Goal: Task Accomplishment & Management: Manage account settings

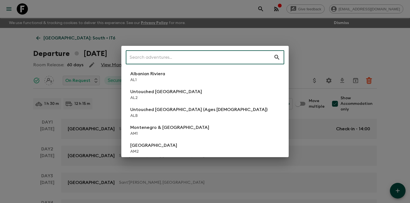
type input "a"
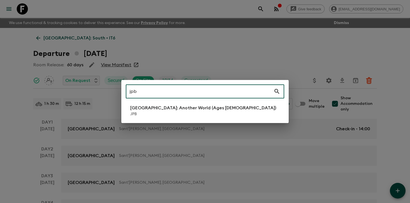
type input "jpb"
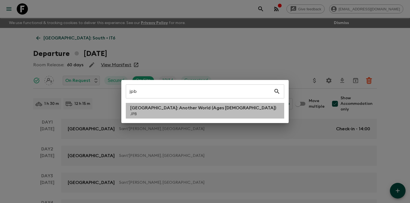
click at [159, 114] on p "JPB" at bounding box center [203, 114] width 146 height 6
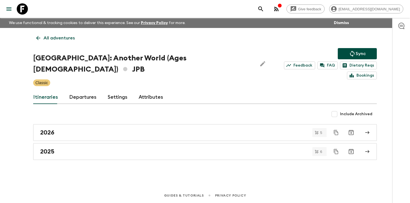
click at [85, 90] on link "Departures" at bounding box center [82, 96] width 27 height 13
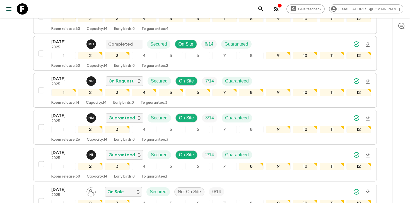
scroll to position [151, 0]
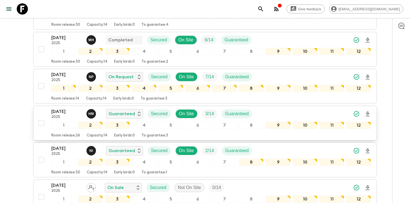
click at [330, 108] on div "[DATE] 2025 H M Guaranteed Secured On Site 3 / 14 Guaranteed" at bounding box center [211, 113] width 320 height 11
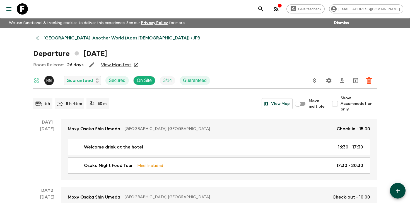
click at [336, 103] on input "Show Accommodation only" at bounding box center [335, 103] width 11 height 11
checkbox input "true"
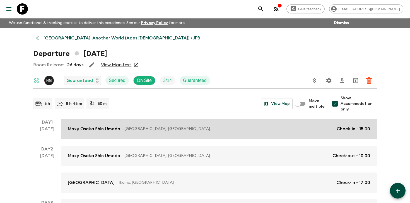
click at [303, 134] on link "Moxy Osaka Shin Umeda [GEOGRAPHIC_DATA], [GEOGRAPHIC_DATA] Check-in - 15:00" at bounding box center [219, 129] width 316 height 20
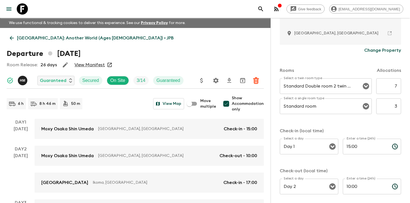
scroll to position [142, 0]
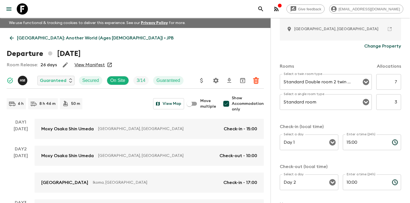
click at [396, 84] on input "7" at bounding box center [389, 82] width 25 height 16
type input "3"
click at [397, 106] on input "3" at bounding box center [389, 102] width 25 height 16
type input "1"
click at [383, 119] on div "Rooms Allocations Select a twin room type Standard Double room 2 twin beds Sele…" at bounding box center [340, 124] width 121 height 145
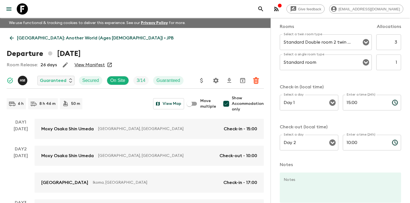
scroll to position [217, 0]
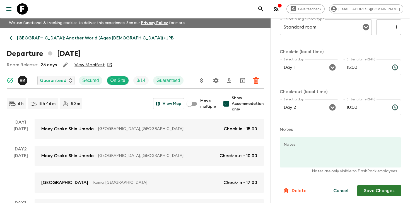
click at [372, 193] on button "Save Changes" at bounding box center [380, 190] width 44 height 11
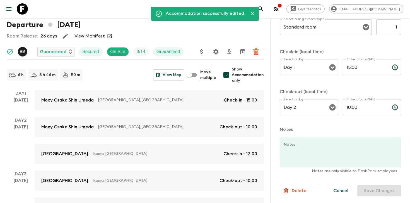
scroll to position [34, 0]
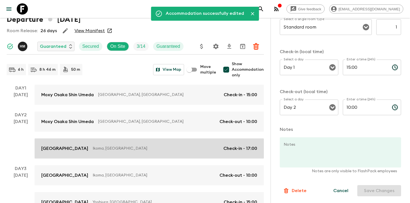
click at [187, 147] on p "Ikoma, [GEOGRAPHIC_DATA]" at bounding box center [156, 148] width 126 height 6
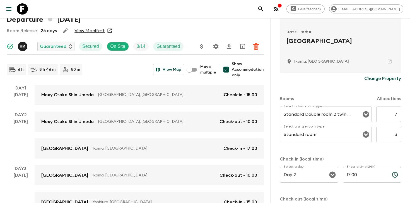
scroll to position [119, 0]
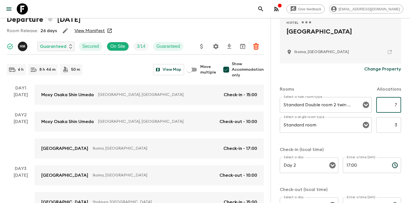
drag, startPoint x: 395, startPoint y: 104, endPoint x: 401, endPoint y: 101, distance: 6.6
click at [401, 101] on input "7" at bounding box center [389, 105] width 25 height 16
drag, startPoint x: 399, startPoint y: 103, endPoint x: 392, endPoint y: 103, distance: 7.3
click at [392, 103] on input "7" at bounding box center [389, 105] width 25 height 16
type input "3"
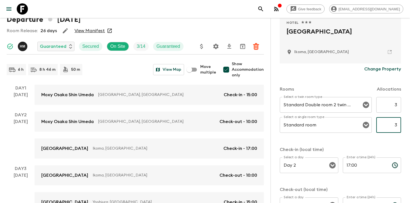
click at [396, 125] on input "3" at bounding box center [389, 125] width 25 height 16
type input "1"
click at [386, 142] on div "Rooms Allocations Select a twin room type Standard Double room 2 twin beds Sele…" at bounding box center [340, 147] width 121 height 145
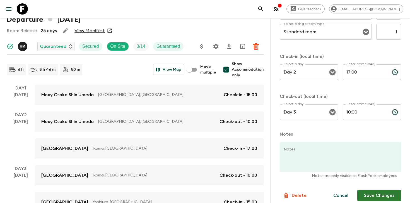
scroll to position [217, 0]
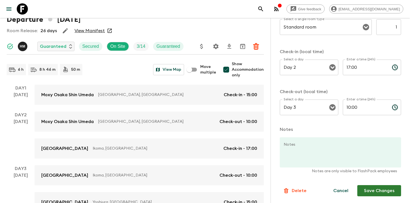
click at [372, 185] on button "Save Changes" at bounding box center [380, 190] width 44 height 11
click at [372, 185] on div "Cancel Save Changes" at bounding box center [364, 190] width 75 height 11
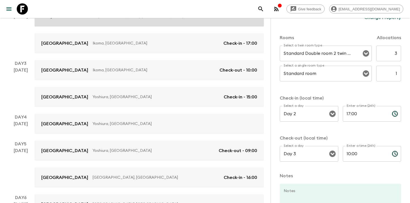
scroll to position [142, 0]
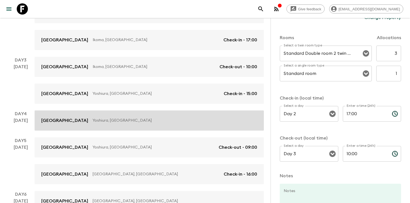
click at [203, 118] on p "Yoshiura, [GEOGRAPHIC_DATA]" at bounding box center [173, 121] width 160 height 6
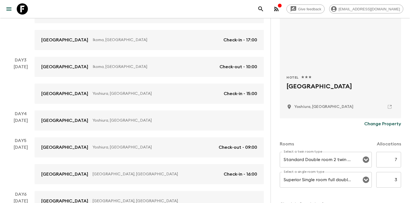
scroll to position [122, 0]
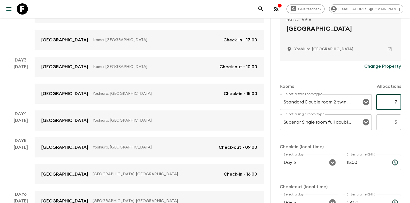
click at [379, 99] on input "7" at bounding box center [389, 102] width 25 height 16
type input "3"
click at [393, 122] on input "3" at bounding box center [389, 122] width 25 height 16
type input "1"
click at [385, 138] on div "Rooms Allocations Select a twin room type Standard Double room 2 twin beds Sele…" at bounding box center [340, 144] width 121 height 145
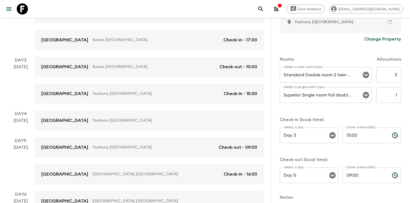
scroll to position [217, 0]
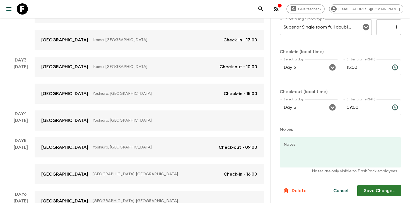
click at [368, 189] on button "Save Changes" at bounding box center [380, 190] width 44 height 11
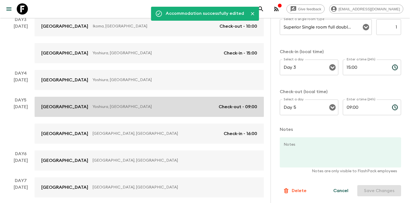
scroll to position [184, 0]
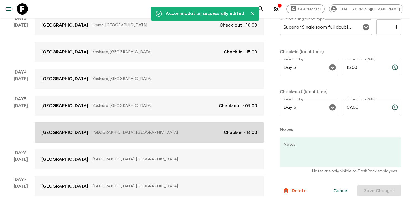
click at [155, 131] on p "[GEOGRAPHIC_DATA], [GEOGRAPHIC_DATA]" at bounding box center [156, 133] width 127 height 6
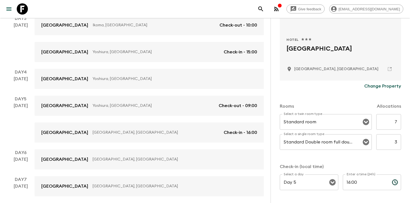
scroll to position [147, 0]
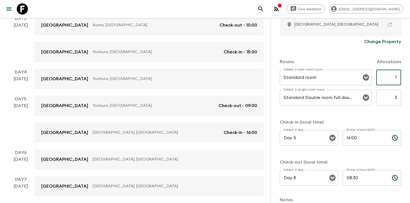
click at [397, 78] on input "7" at bounding box center [389, 78] width 25 height 16
type input "3"
click at [397, 99] on input "3" at bounding box center [389, 98] width 25 height 16
type input "1"
click at [388, 115] on div "Rooms Allocations Select a twin room type Standard room Select a twin room type…" at bounding box center [340, 119] width 121 height 145
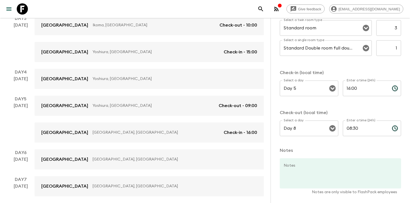
scroll to position [217, 0]
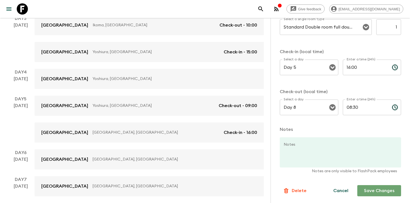
click at [370, 189] on button "Save Changes" at bounding box center [380, 190] width 44 height 11
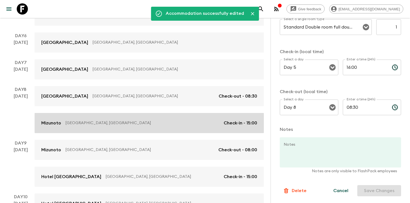
scroll to position [302, 0]
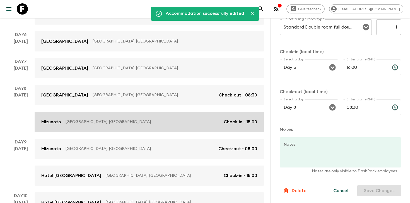
click at [142, 119] on p "[GEOGRAPHIC_DATA], [GEOGRAPHIC_DATA]" at bounding box center [143, 122] width 154 height 6
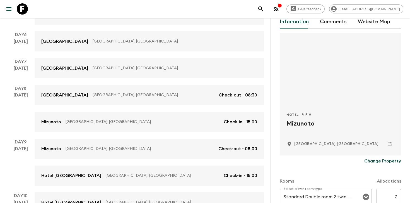
scroll to position [152, 0]
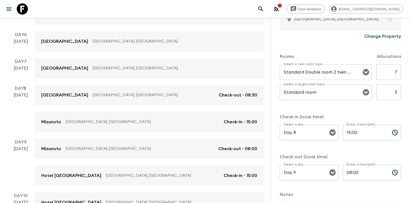
click at [392, 76] on input "7" at bounding box center [389, 72] width 25 height 16
type input "3"
click at [394, 94] on input "3" at bounding box center [389, 92] width 25 height 16
type input "1"
click at [372, 106] on div "Select a twin room type Standard Double room 2 twin beds Select a twin room typ…" at bounding box center [340, 85] width 121 height 42
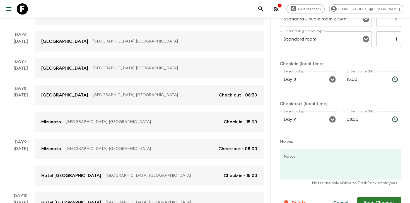
scroll to position [217, 0]
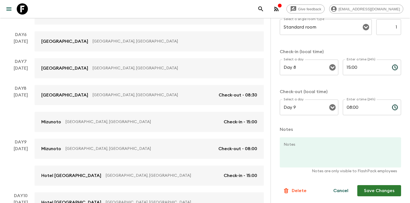
click at [361, 197] on div "Information Comments Website Map Hotel 1 Star 2 Stars 3 Stars 4 Stars 5 Stars M…" at bounding box center [340, 19] width 121 height 386
click at [367, 194] on button "Save Changes" at bounding box center [380, 190] width 44 height 11
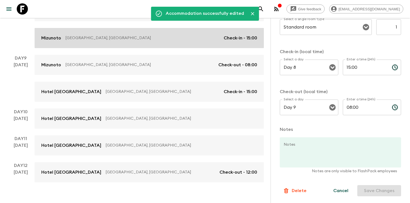
scroll to position [388, 0]
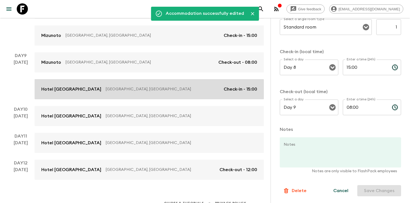
click at [169, 89] on p "[GEOGRAPHIC_DATA], [GEOGRAPHIC_DATA]" at bounding box center [163, 89] width 114 height 6
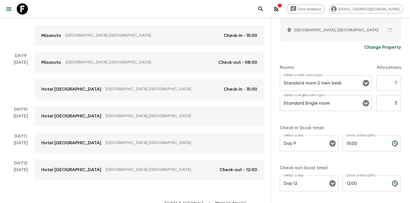
scroll to position [152, 0]
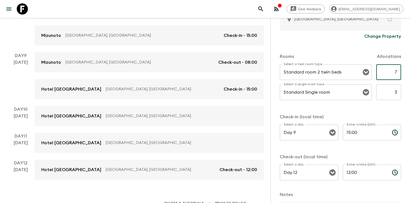
click at [398, 73] on input "7" at bounding box center [389, 72] width 25 height 16
type input "3"
click at [398, 94] on input "3" at bounding box center [389, 92] width 25 height 16
type input "1"
click at [387, 109] on div "Rooms Allocations Select a twin room type Standard room 2 twin beds Select a tw…" at bounding box center [340, 114] width 121 height 145
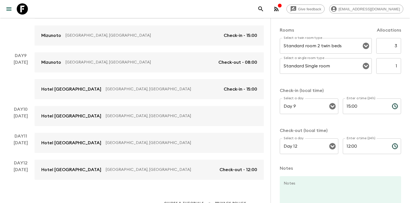
scroll to position [217, 0]
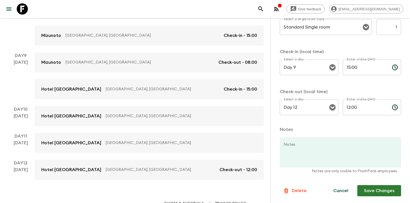
click at [379, 186] on button "Save Changes" at bounding box center [380, 190] width 44 height 11
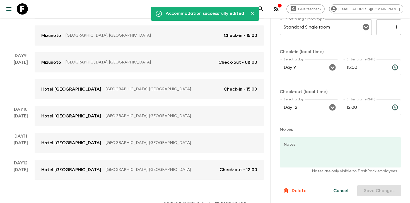
scroll to position [396, 0]
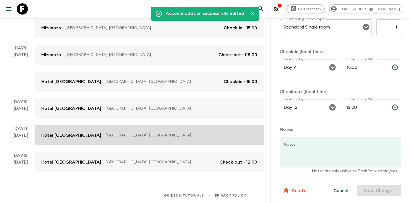
click at [161, 136] on p "[GEOGRAPHIC_DATA], [GEOGRAPHIC_DATA]" at bounding box center [179, 135] width 147 height 6
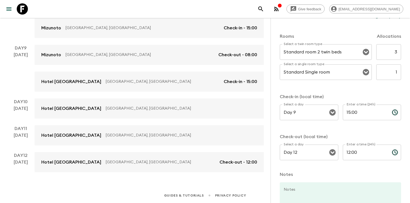
scroll to position [170, 0]
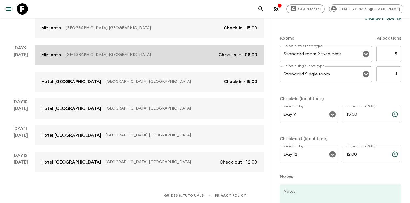
click at [167, 59] on link "[PERSON_NAME], [GEOGRAPHIC_DATA] Check-out - 08:00" at bounding box center [149, 55] width 229 height 20
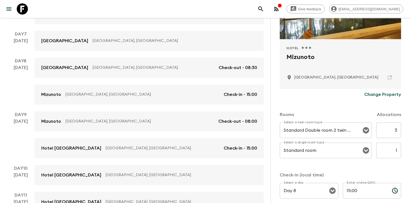
scroll to position [295, 0]
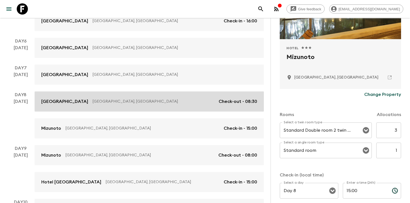
click at [132, 99] on p "[GEOGRAPHIC_DATA], [GEOGRAPHIC_DATA]" at bounding box center [154, 102] width 122 height 6
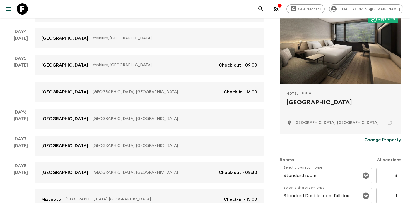
scroll to position [45, 0]
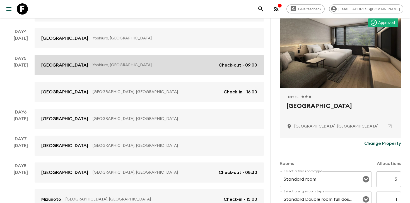
click at [136, 66] on p "Yoshiura, [GEOGRAPHIC_DATA]" at bounding box center [154, 65] width 122 height 6
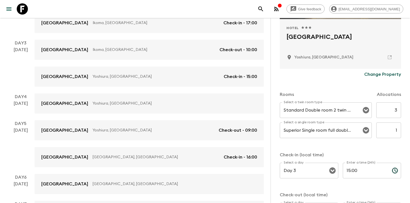
scroll to position [133, 0]
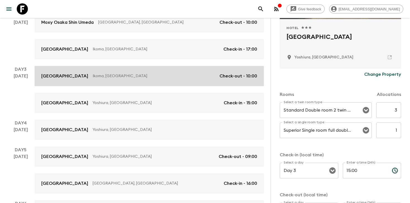
click at [125, 71] on link "[GEOGRAPHIC_DATA], [GEOGRAPHIC_DATA] Check-out - 10:00" at bounding box center [149, 76] width 229 height 20
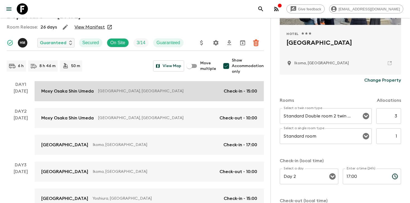
click at [161, 93] on p "[GEOGRAPHIC_DATA], [GEOGRAPHIC_DATA]" at bounding box center [158, 91] width 121 height 6
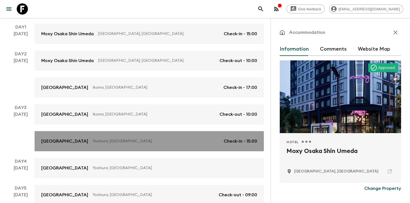
click at [105, 138] on p "Yoshiura, [GEOGRAPHIC_DATA]" at bounding box center [156, 141] width 127 height 6
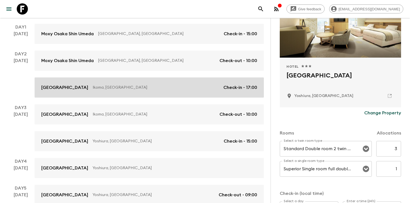
click at [203, 89] on p "Ikoma, [GEOGRAPHIC_DATA]" at bounding box center [156, 88] width 126 height 6
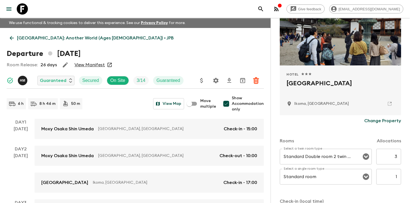
click at [65, 66] on icon "button" at bounding box center [65, 64] width 7 height 7
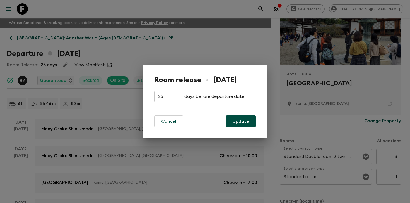
click at [166, 97] on input "26" at bounding box center [168, 96] width 28 height 11
type input "2"
type input "14"
click at [237, 121] on button "Update" at bounding box center [241, 121] width 30 height 12
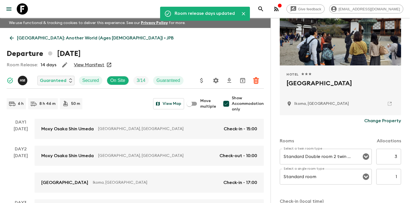
click at [155, 49] on div "Departure [DATE]" at bounding box center [135, 53] width 257 height 11
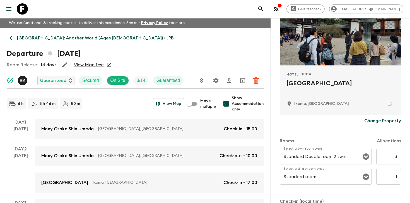
click at [77, 38] on p "[GEOGRAPHIC_DATA]: Another World (Ages [DEMOGRAPHIC_DATA]) • JPB" at bounding box center [95, 38] width 157 height 7
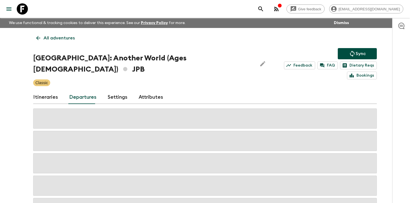
click at [348, 54] on button "Sync" at bounding box center [357, 53] width 39 height 11
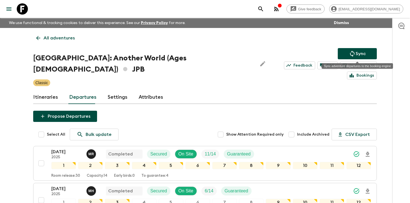
click at [344, 48] on button "Sync" at bounding box center [357, 53] width 39 height 11
